Goal: Information Seeking & Learning: Find specific fact

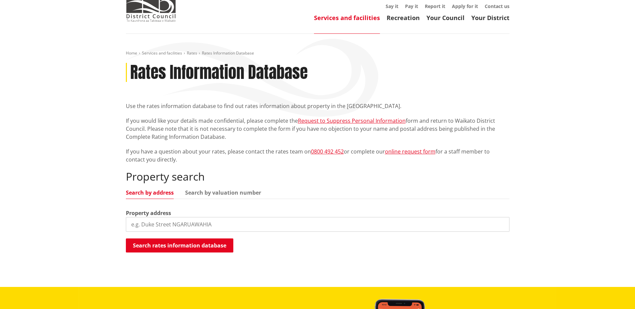
scroll to position [33, 0]
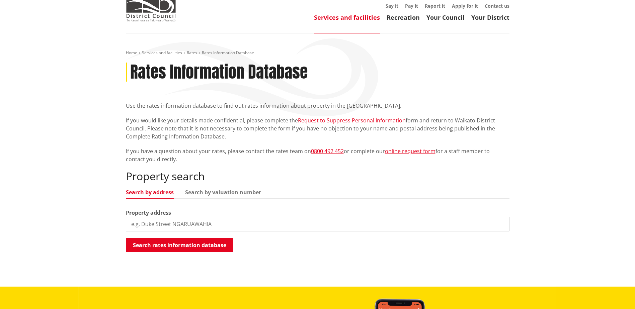
click at [143, 227] on input "search" at bounding box center [318, 224] width 384 height 15
type input "7a solomon drive"
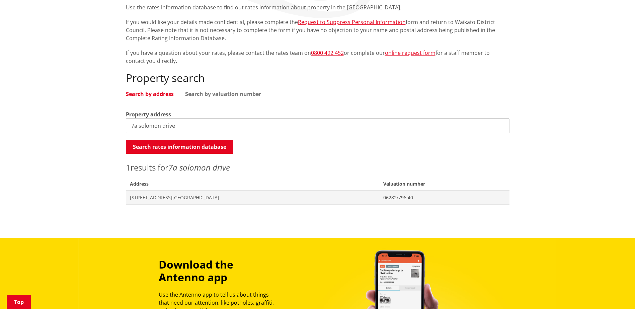
scroll to position [134, 0]
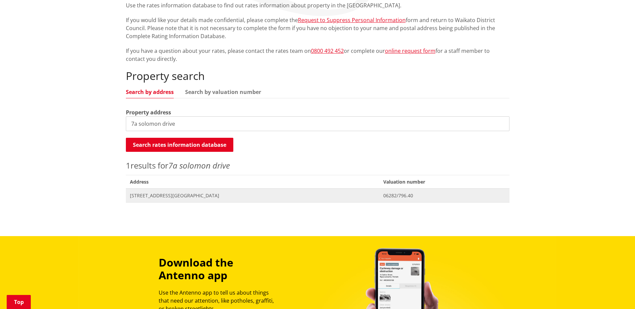
click at [174, 196] on span "[STREET_ADDRESS][GEOGRAPHIC_DATA]" at bounding box center [253, 195] width 246 height 7
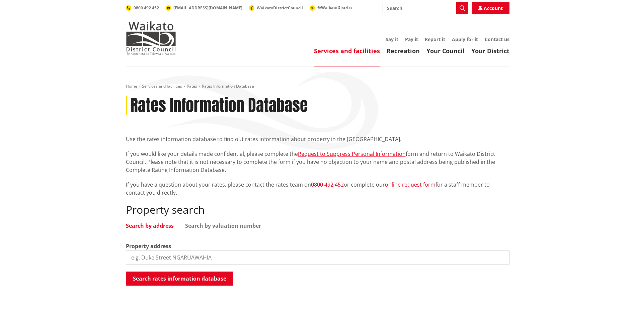
scroll to position [134, 0]
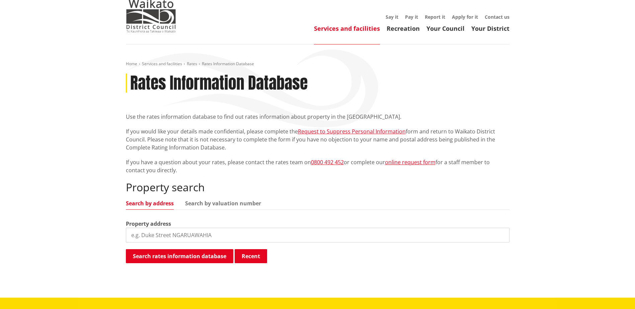
scroll to position [33, 0]
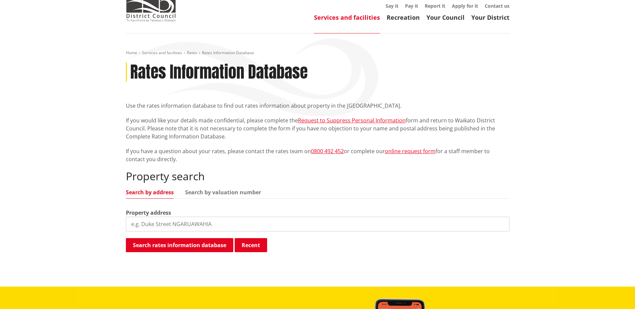
click at [155, 224] on input "search" at bounding box center [318, 224] width 384 height 15
type input "7a solomon drive"
click at [139, 246] on button "Search rates information database" at bounding box center [179, 245] width 107 height 14
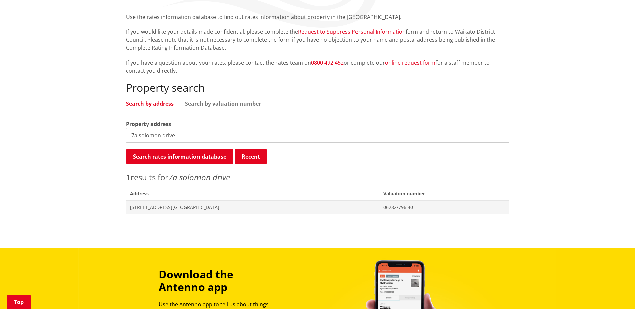
scroll to position [134, 0]
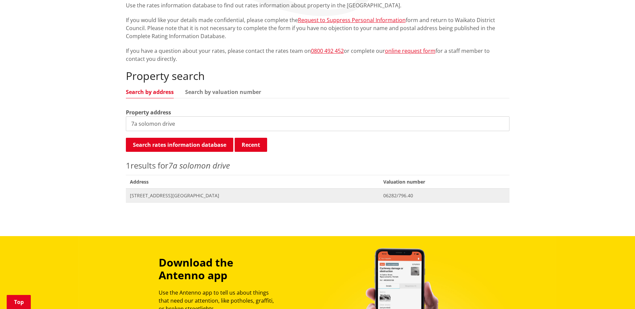
click at [155, 195] on span "[STREET_ADDRESS][GEOGRAPHIC_DATA]" at bounding box center [253, 195] width 246 height 7
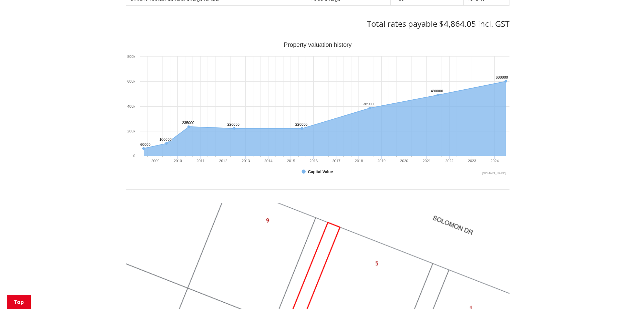
scroll to position [425, 0]
